Goal: Task Accomplishment & Management: Manage account settings

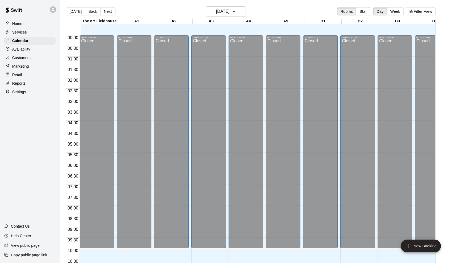
scroll to position [161, 0]
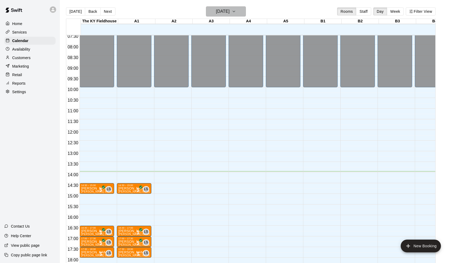
click at [225, 12] on h6 "[DATE]" at bounding box center [223, 11] width 14 height 7
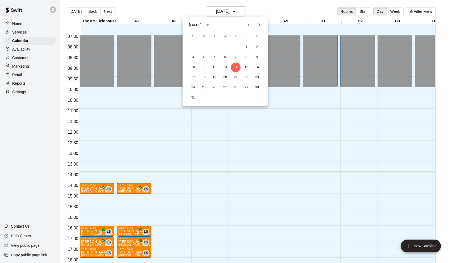
click at [257, 24] on icon "Next month" at bounding box center [259, 25] width 6 height 6
click at [261, 23] on icon "Next month" at bounding box center [259, 25] width 6 height 6
click at [23, 52] on div at bounding box center [227, 131] width 455 height 263
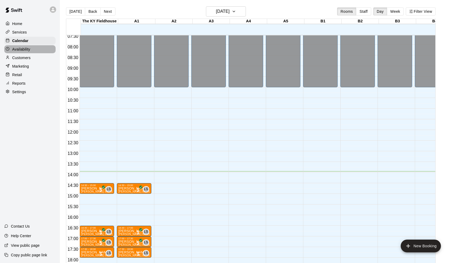
click at [22, 48] on p "Availability" at bounding box center [21, 49] width 18 height 5
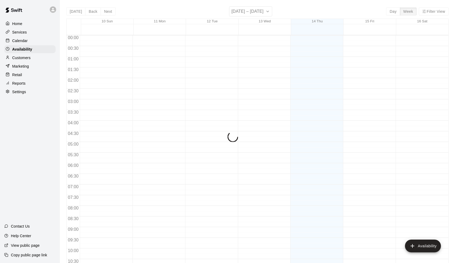
scroll to position [277, 0]
click at [247, 12] on div "[DATE] Back Next [DATE] – [DATE] Day Week Filter View 10 Sun 11 Mon 12 Tue 13 W…" at bounding box center [257, 137] width 382 height 263
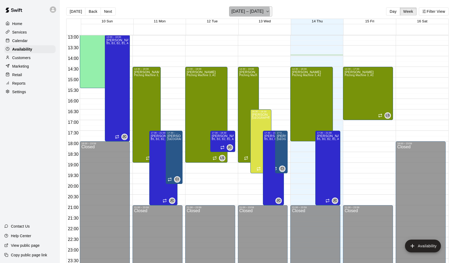
click at [247, 12] on h6 "[DATE] – [DATE]" at bounding box center [247, 11] width 32 height 7
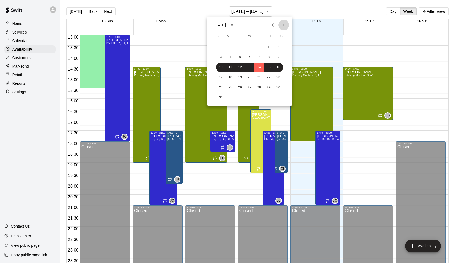
click at [282, 24] on icon "Next month" at bounding box center [283, 25] width 6 height 6
click at [234, 66] on button "13" at bounding box center [231, 68] width 10 height 10
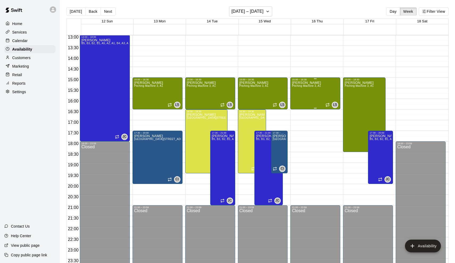
click at [313, 91] on div "[PERSON_NAME] Pitching Machine 3, A1" at bounding box center [306, 212] width 29 height 263
click at [297, 99] on icon "delete" at bounding box center [298, 99] width 4 height 5
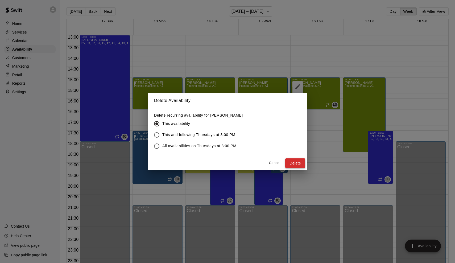
click at [295, 164] on button "Delete" at bounding box center [295, 163] width 20 height 10
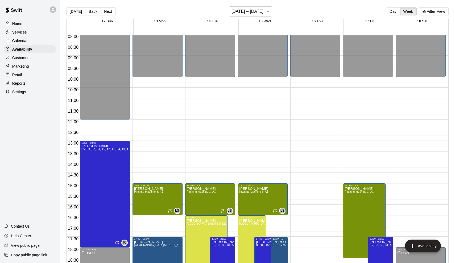
scroll to position [169, 0]
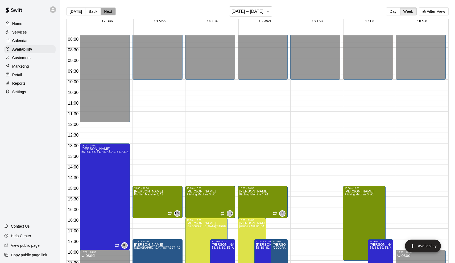
click at [107, 13] on button "Next" at bounding box center [108, 11] width 15 height 8
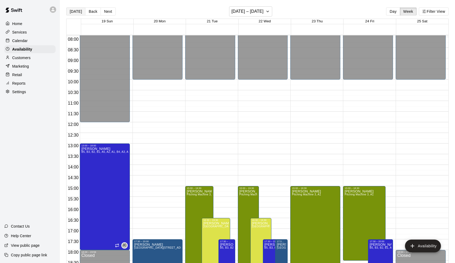
click at [74, 14] on button "[DATE]" at bounding box center [75, 11] width 19 height 8
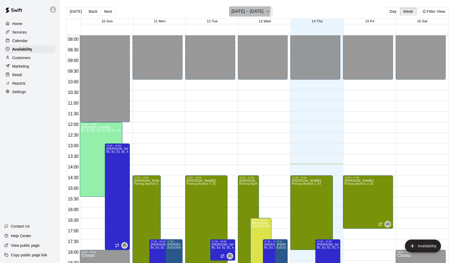
click at [248, 10] on h6 "[DATE] – [DATE]" at bounding box center [247, 11] width 32 height 7
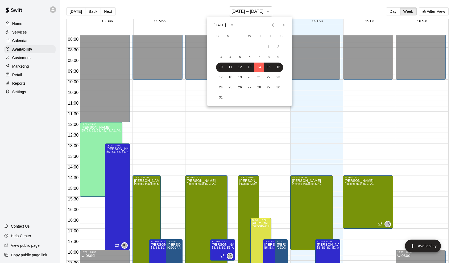
click at [14, 44] on div at bounding box center [227, 131] width 455 height 263
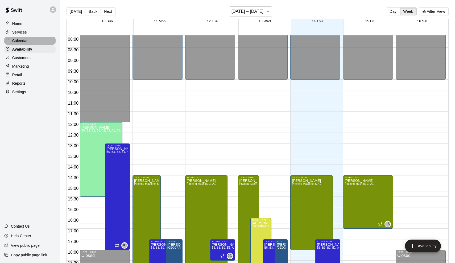
click at [15, 42] on p "Calendar" at bounding box center [19, 40] width 15 height 5
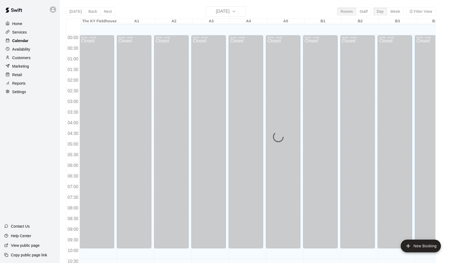
scroll to position [261, 0]
